Goal: Information Seeking & Learning: Learn about a topic

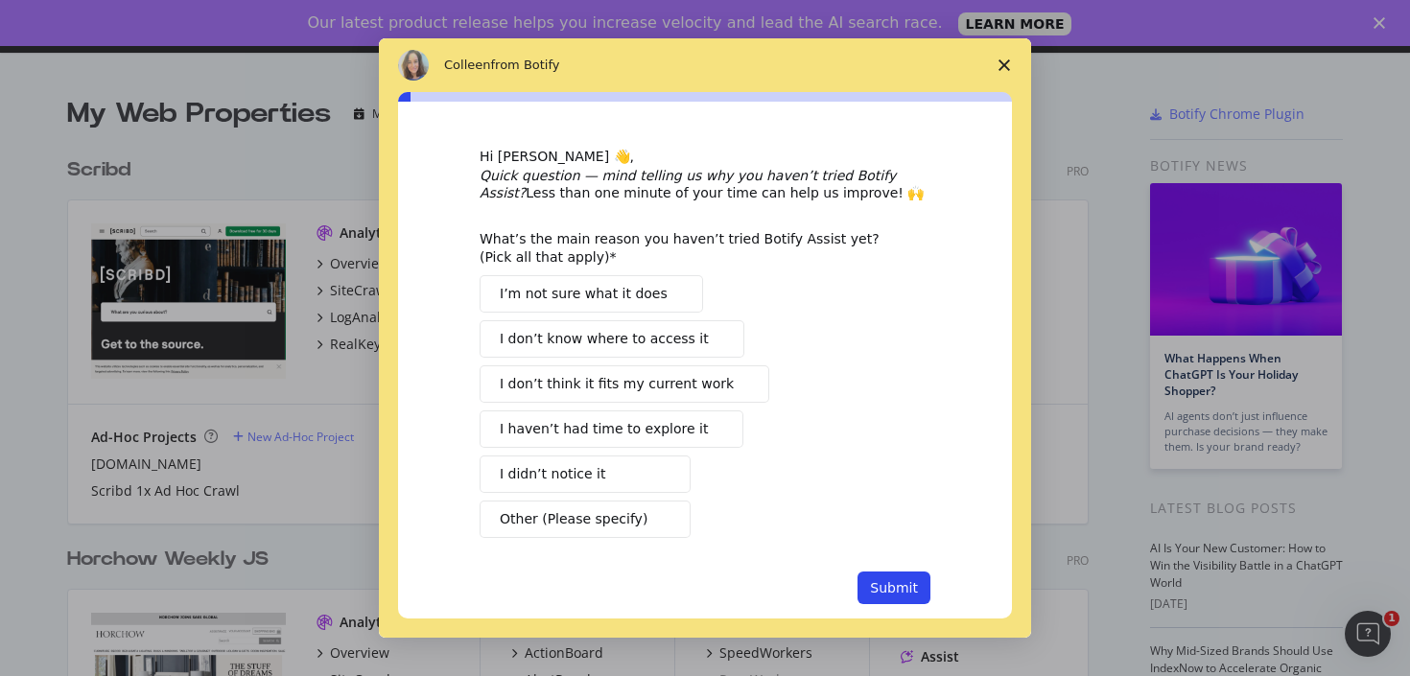
click at [999, 76] on span "Close survey" at bounding box center [1005, 65] width 54 height 54
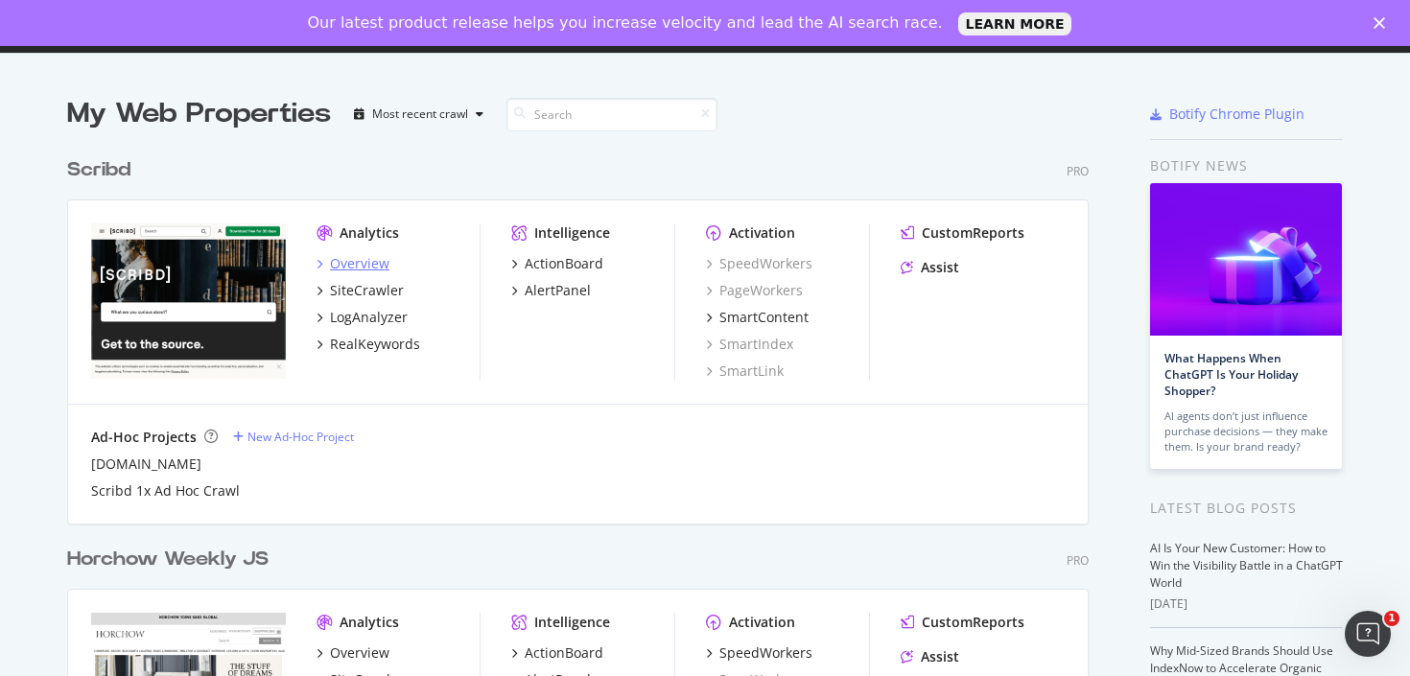
click at [350, 262] on div "Overview" at bounding box center [359, 263] width 59 height 19
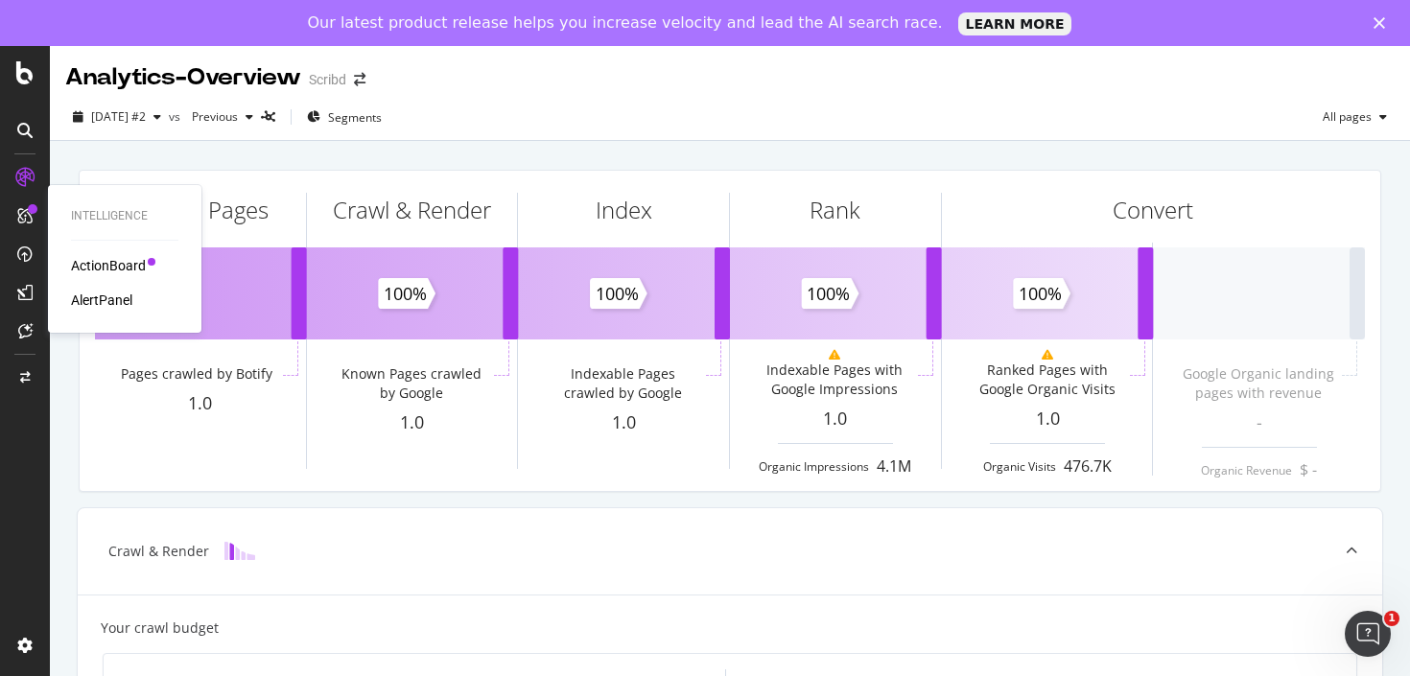
click at [111, 293] on div "AlertPanel" at bounding box center [101, 300] width 61 height 19
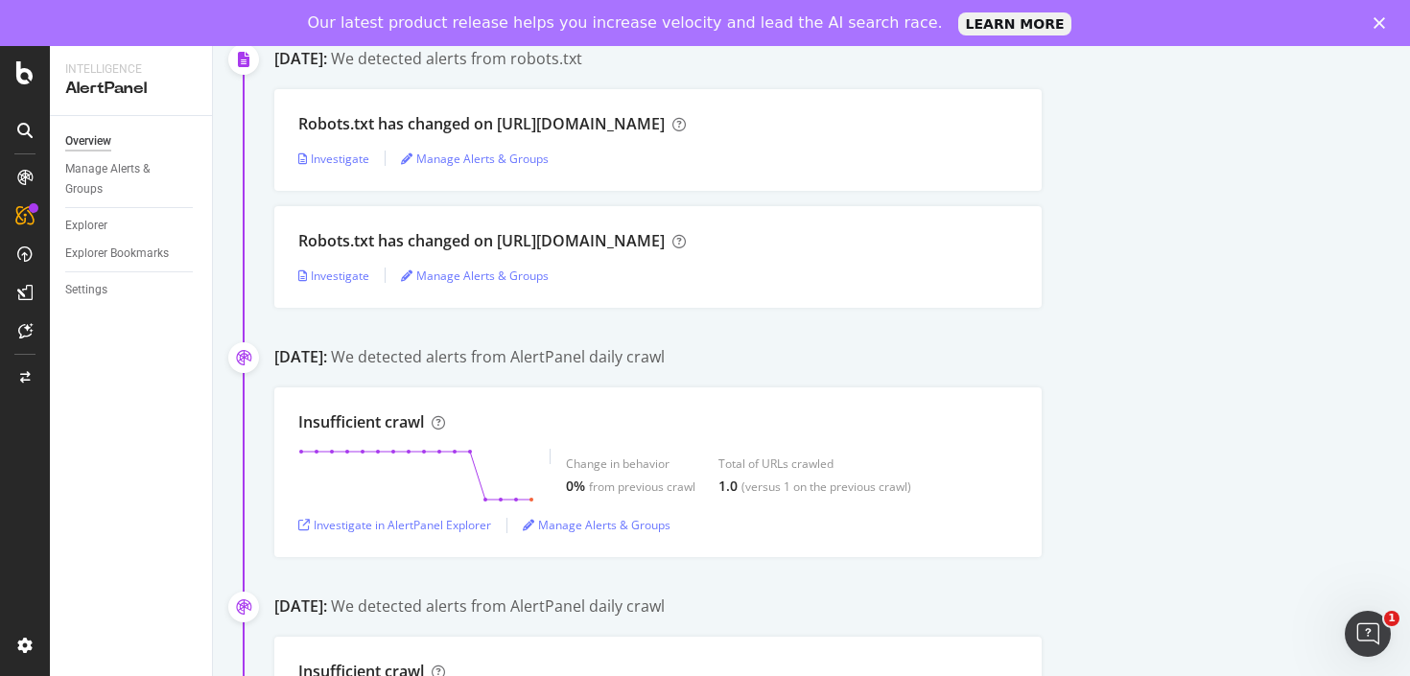
scroll to position [339, 0]
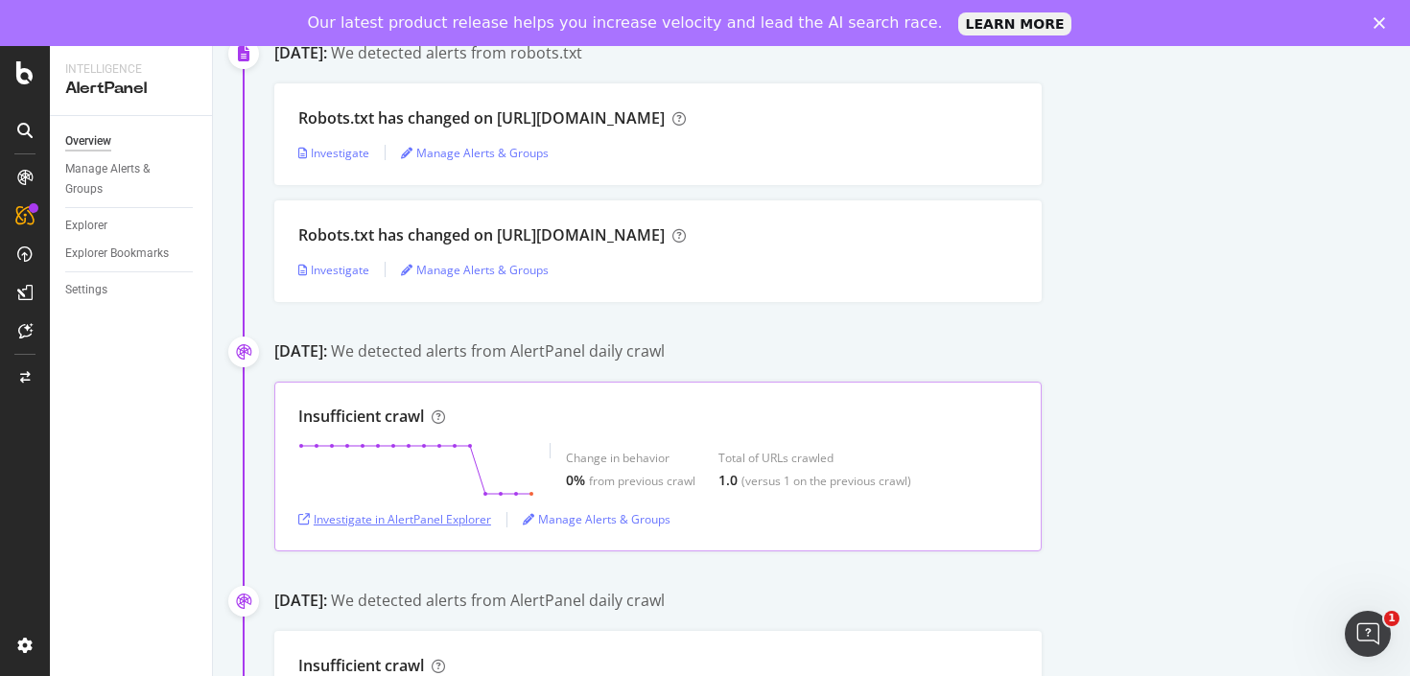
click at [425, 517] on div "Investigate in AlertPanel Explorer" at bounding box center [394, 519] width 193 height 16
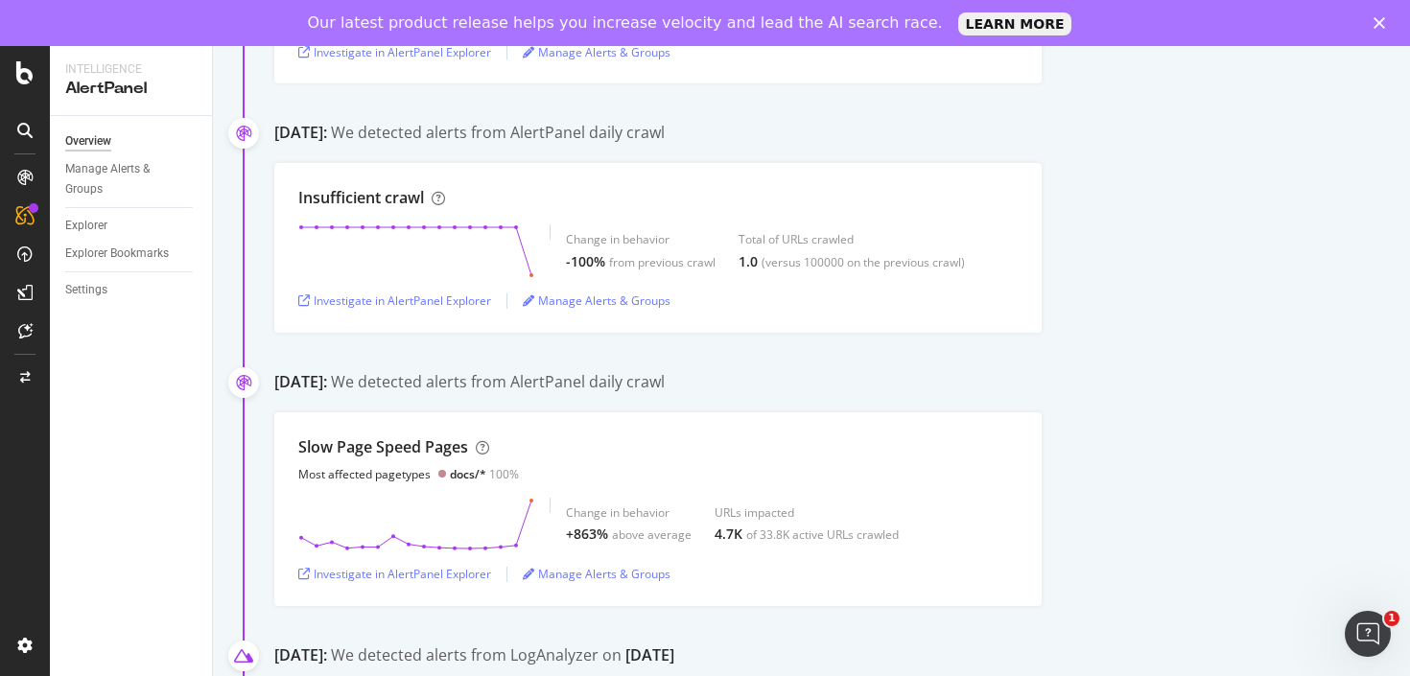
scroll to position [0, 0]
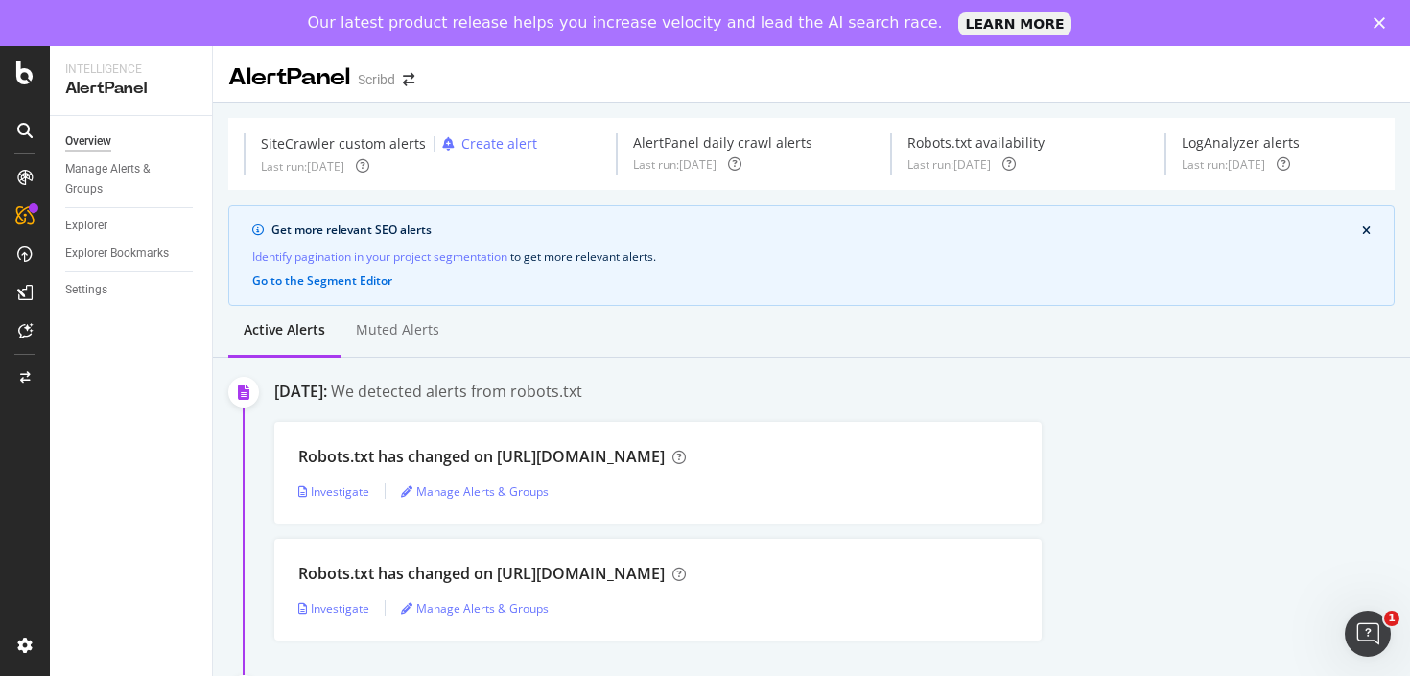
click at [28, 181] on icon at bounding box center [24, 177] width 15 height 15
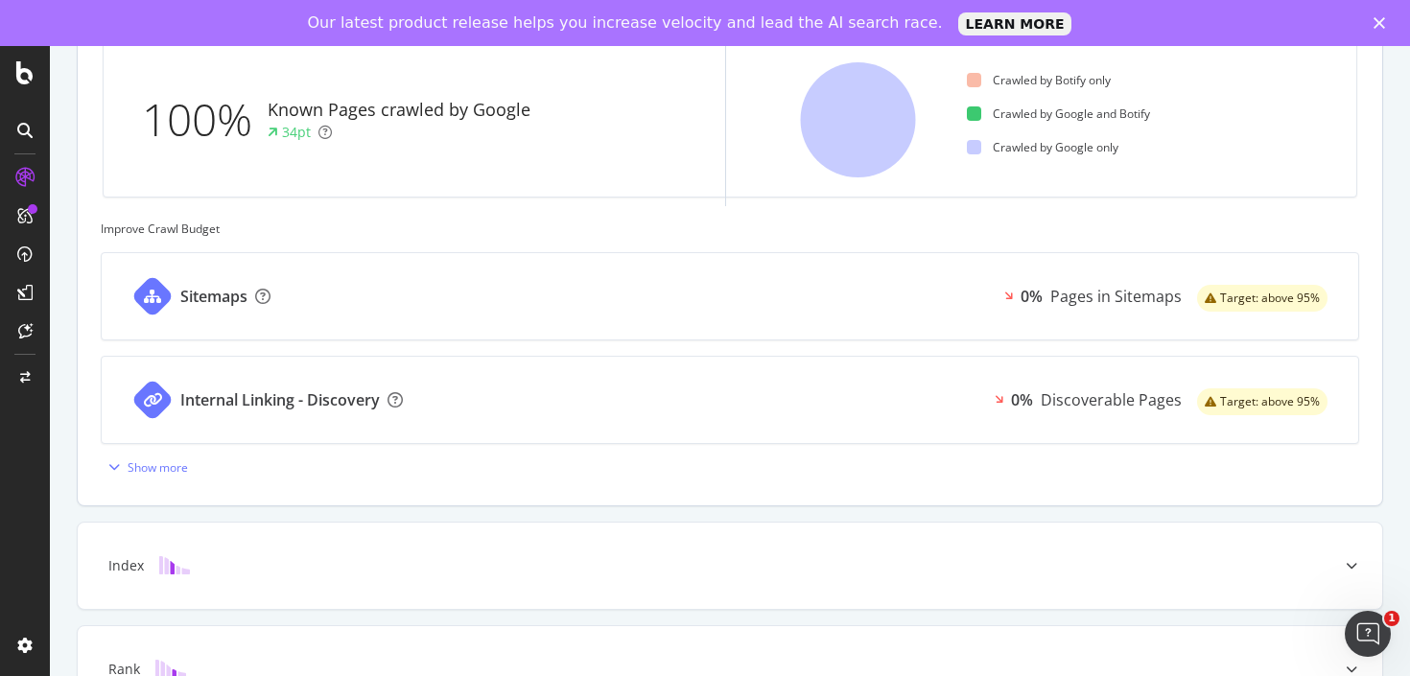
scroll to position [538, 0]
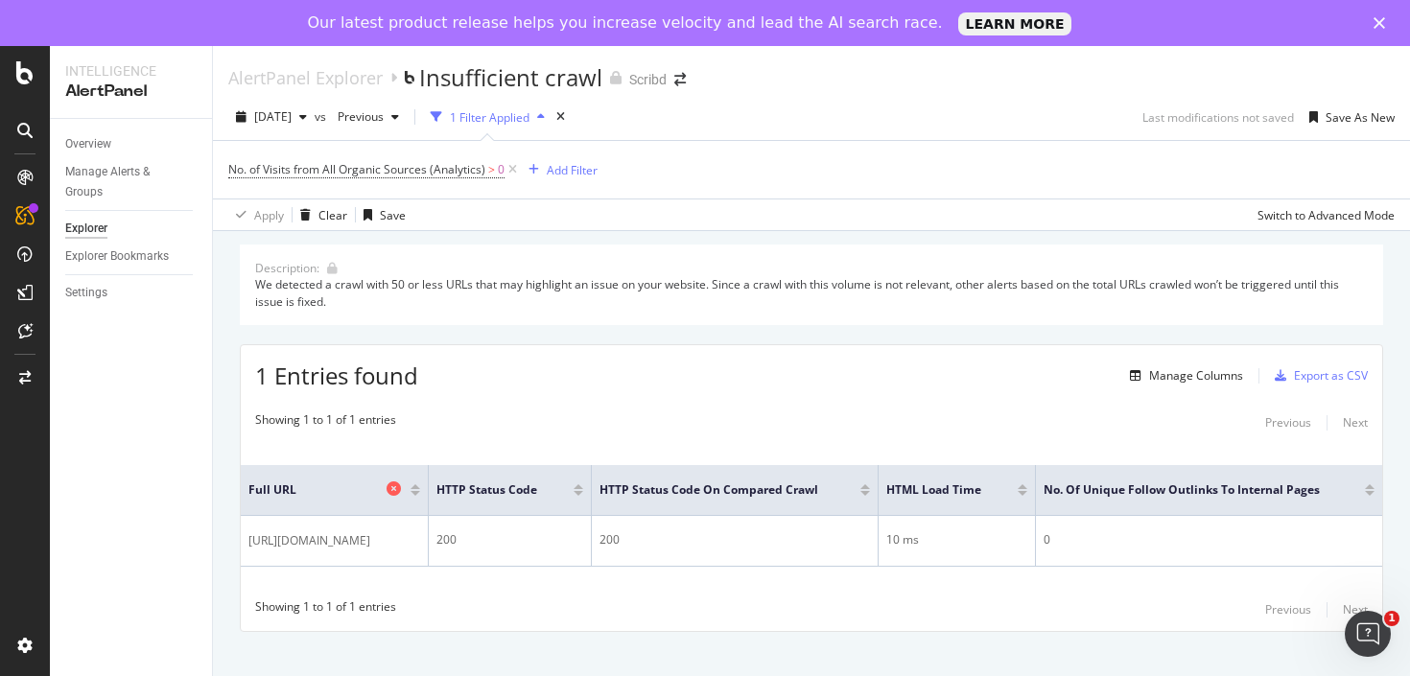
click at [357, 496] on span "Full URL" at bounding box center [315, 490] width 133 height 17
